Goal: Task Accomplishment & Management: Complete application form

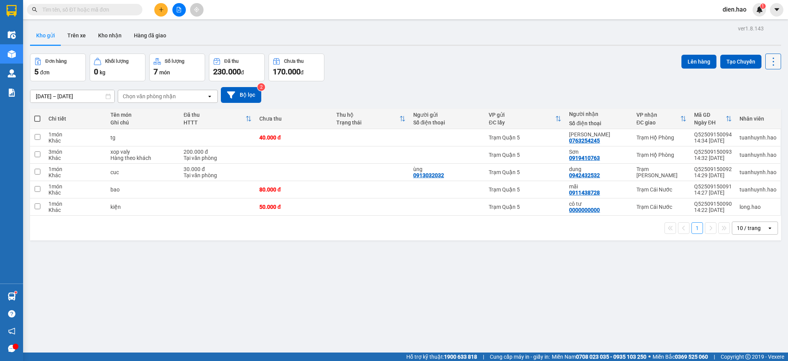
click at [768, 58] on icon at bounding box center [773, 61] width 11 height 11
click at [762, 115] on li "Làm mới" at bounding box center [752, 110] width 58 height 14
click at [768, 64] on icon at bounding box center [773, 61] width 11 height 11
click at [754, 112] on span "Làm mới" at bounding box center [754, 110] width 21 height 8
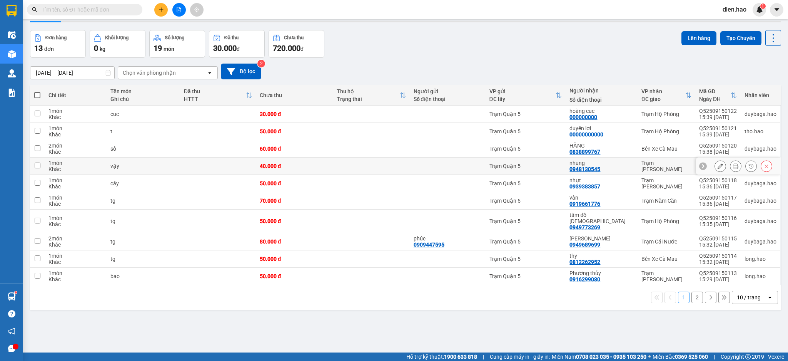
scroll to position [35, 0]
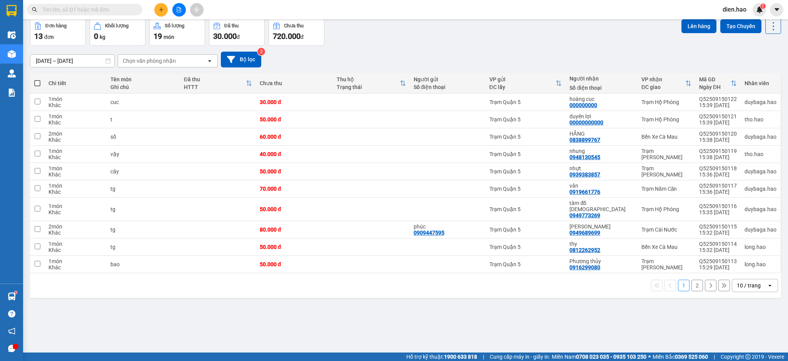
click at [755, 280] on div "10 / trang" at bounding box center [749, 285] width 35 height 12
click at [748, 264] on span "100 / trang" at bounding box center [744, 263] width 28 height 8
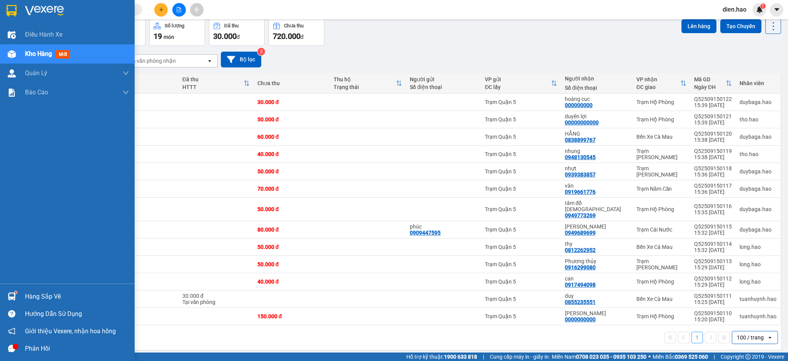
scroll to position [0, 0]
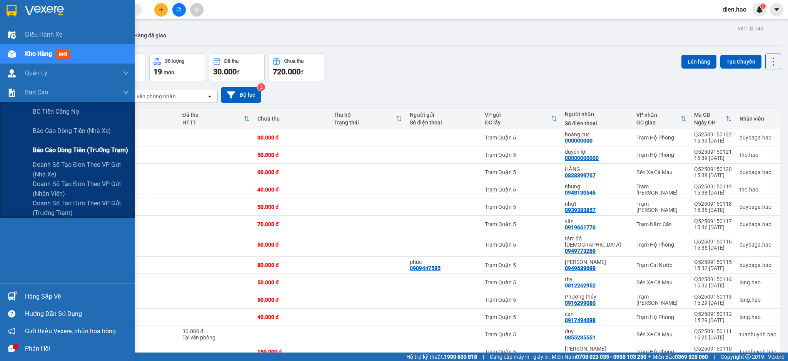
click at [96, 153] on span "Báo cáo dòng tiền (trưởng trạm)" at bounding box center [80, 150] width 95 height 10
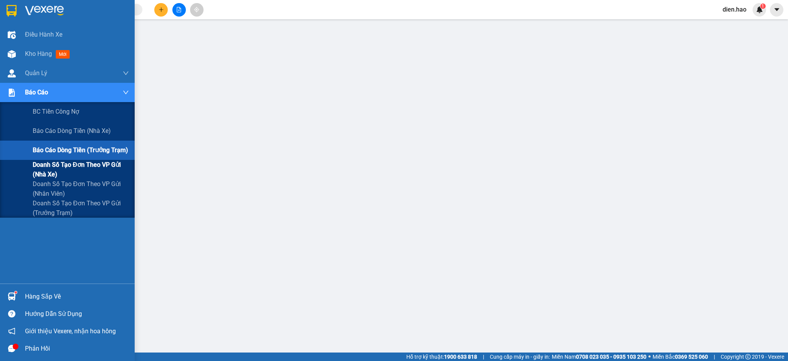
click at [99, 170] on span "Doanh số tạo đơn theo VP gửi (nhà xe)" at bounding box center [81, 169] width 96 height 19
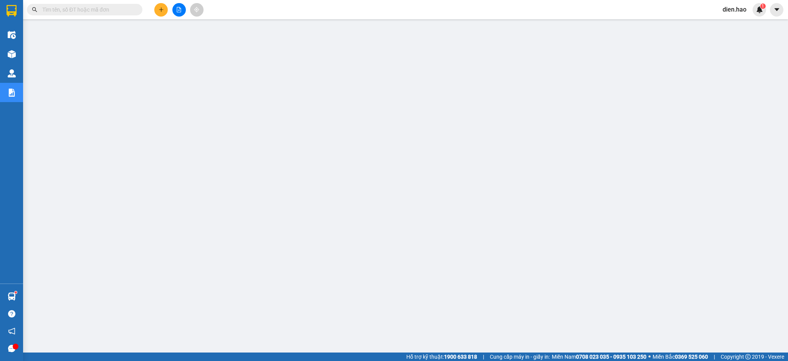
paste input "Q52509150080"
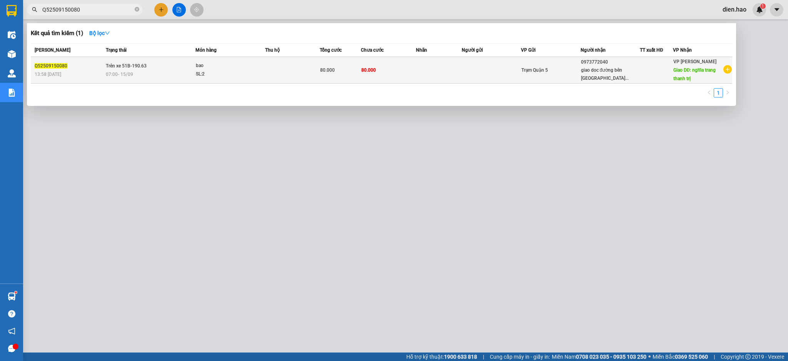
type input "Q52509150080"
click at [409, 72] on td "80.000" at bounding box center [388, 70] width 55 height 27
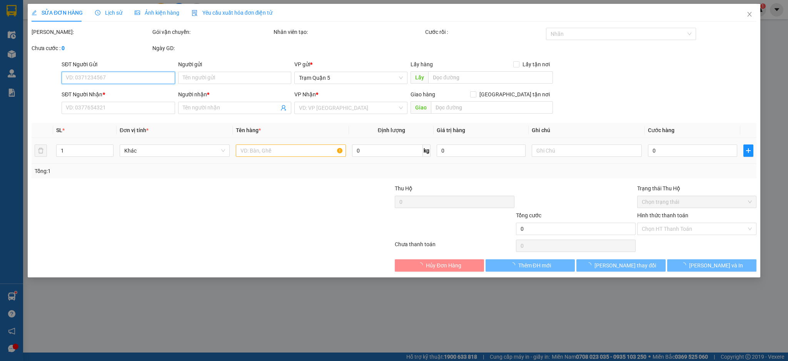
type input "0973772040"
type input "giao doc đường bên [GEOGRAPHIC_DATA] nghia trang thanh trị soc trang"
type input "nghĩa trang thanh trị"
type input "80.000"
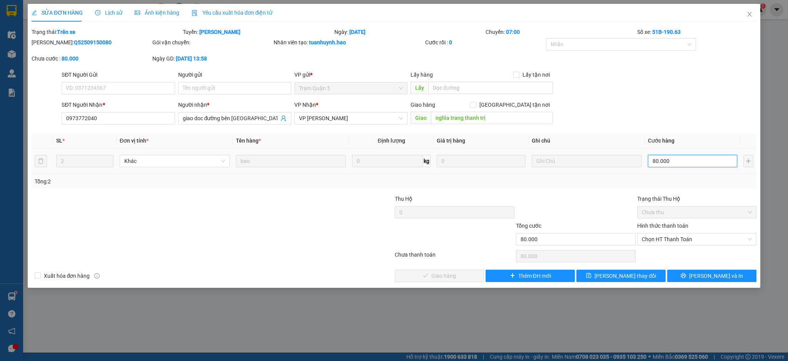
type input "0"
type input "5"
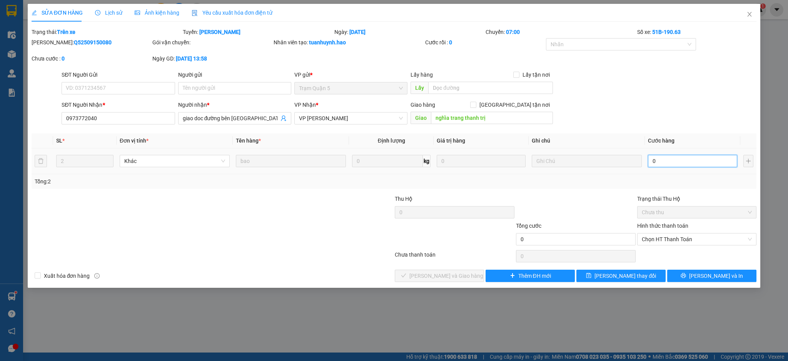
type input "005"
type input "50"
type input "0.050"
click at [692, 175] on div "Tổng: 2" at bounding box center [394, 181] width 725 height 15
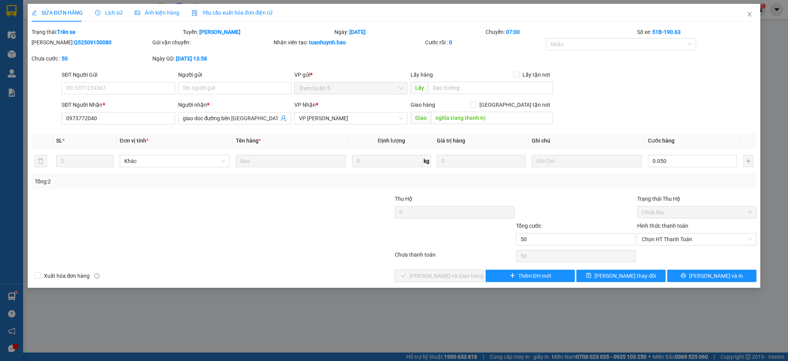
type input "50.000"
click at [717, 276] on span "[PERSON_NAME] và In" at bounding box center [716, 275] width 54 height 8
